Goal: Task Accomplishment & Management: Manage account settings

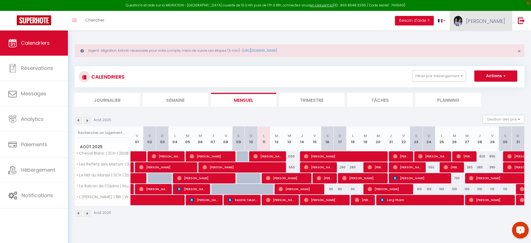
click at [501, 30] on link "[PERSON_NAME]" at bounding box center [481, 21] width 62 height 20
click at [499, 38] on link "Paramètres" at bounding box center [489, 38] width 41 height 9
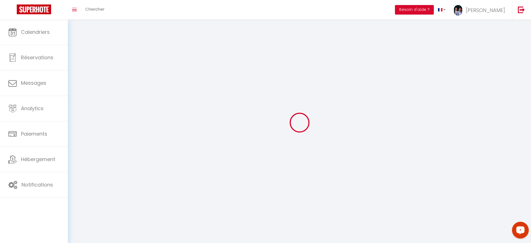
select select "28"
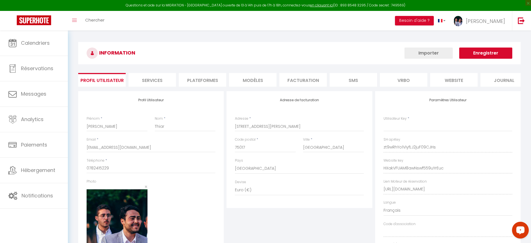
type input "zt9wRhYo1ViyfLJ2juF09CJHs"
type input "HXakVFUAM8awNswf559uYrEuc"
type input "[URL][DOMAIN_NAME]"
select select "fr"
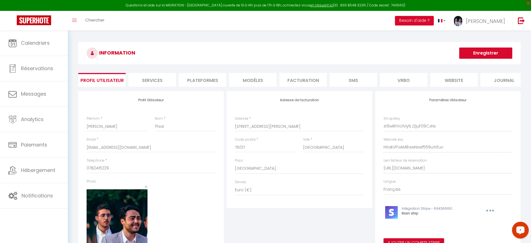
click at [212, 85] on li "Plateformes" at bounding box center [202, 80] width 47 height 14
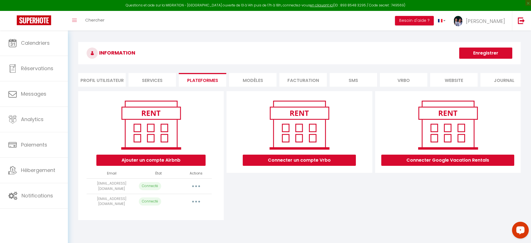
click at [199, 188] on button "button" at bounding box center [196, 185] width 16 height 9
click at [182, 203] on link "Importer les appartements" at bounding box center [171, 198] width 62 height 9
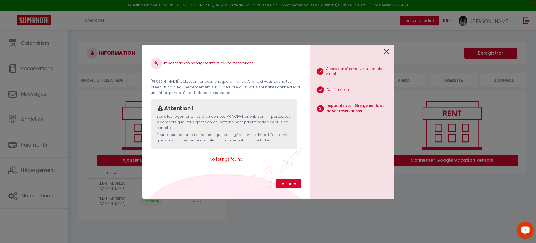
click at [383, 55] on div at bounding box center [349, 51] width 79 height 13
click at [385, 54] on icon at bounding box center [386, 51] width 5 height 8
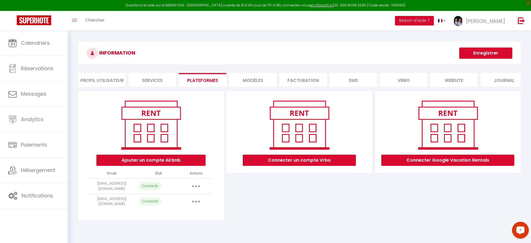
click at [195, 206] on button "button" at bounding box center [196, 201] width 16 height 9
click at [187, 217] on link "Importer les appartements" at bounding box center [171, 213] width 62 height 9
select select "35064"
select select "35434"
select select "35435"
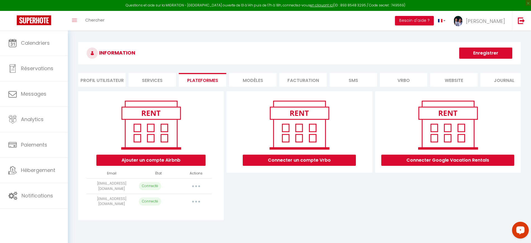
select select
select select "35436"
select select
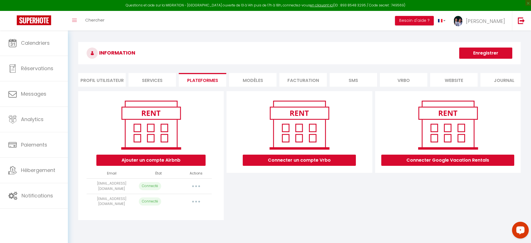
select select "50539"
select select
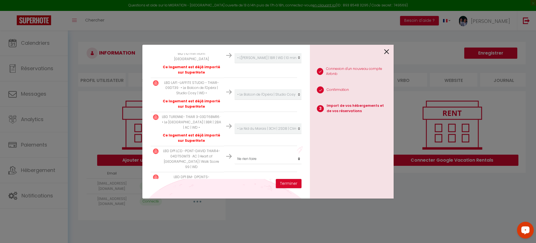
scroll to position [209, 0]
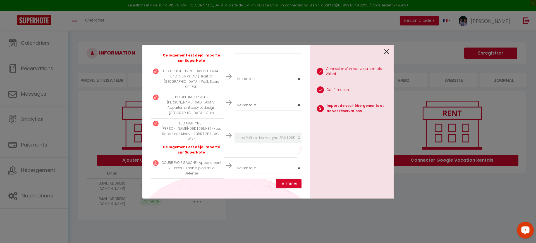
click at [335, 156] on div "1 Connexion d'un nouveau compte Airbnb 2 Confirmation 3 Import de vos hébergeme…" at bounding box center [352, 122] width 84 height 154
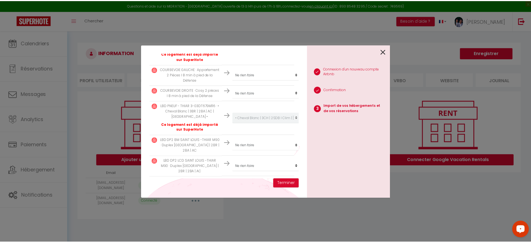
scroll to position [309, 0]
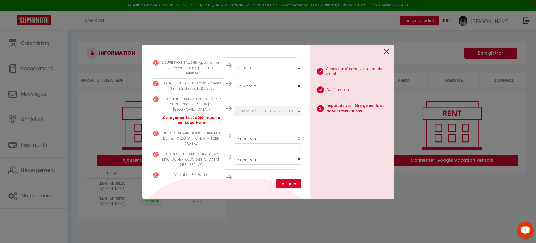
click at [385, 54] on icon at bounding box center [386, 51] width 5 height 8
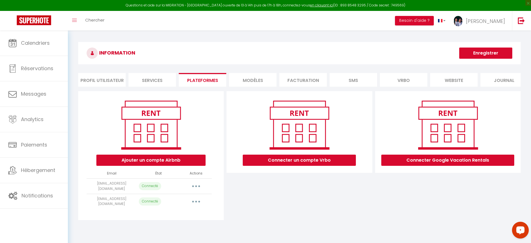
click at [131, 193] on td "[EMAIL_ADDRESS][DOMAIN_NAME]" at bounding box center [112, 185] width 50 height 15
click at [108, 190] on td "[EMAIL_ADDRESS][DOMAIN_NAME]" at bounding box center [112, 185] width 50 height 15
copy tr "[EMAIL_ADDRESS][DOMAIN_NAME]"
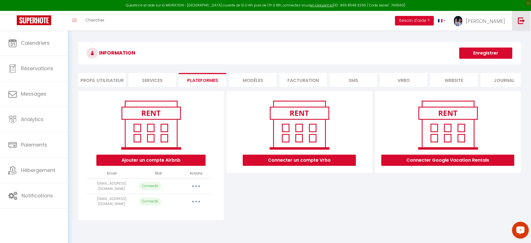
click at [520, 22] on img at bounding box center [521, 20] width 7 height 7
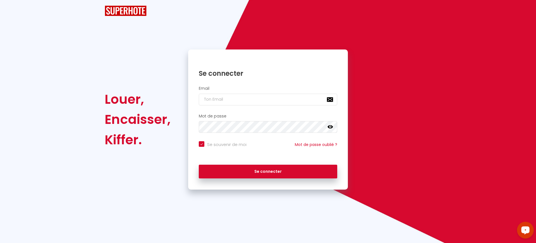
checkbox input "true"
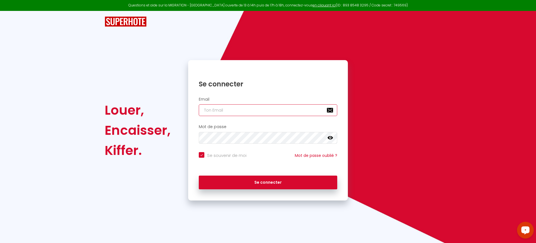
click at [239, 105] on input "email" at bounding box center [268, 110] width 138 height 12
paste input "[EMAIL_ADDRESS][DOMAIN_NAME]"
type input "[EMAIL_ADDRESS][DOMAIN_NAME]"
checkbox input "true"
type input "[EMAIL_ADDRESS][DOMAIN_NAME]"
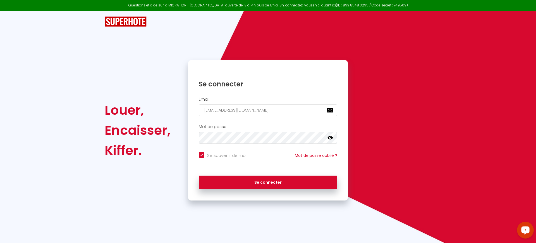
click at [213, 154] on input "Se souvenir de moi" at bounding box center [223, 155] width 48 height 6
checkbox input "false"
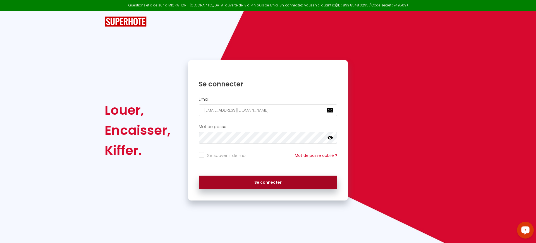
click at [245, 185] on button "Se connecter" at bounding box center [268, 182] width 138 height 14
